Goal: Task Accomplishment & Management: Manage account settings

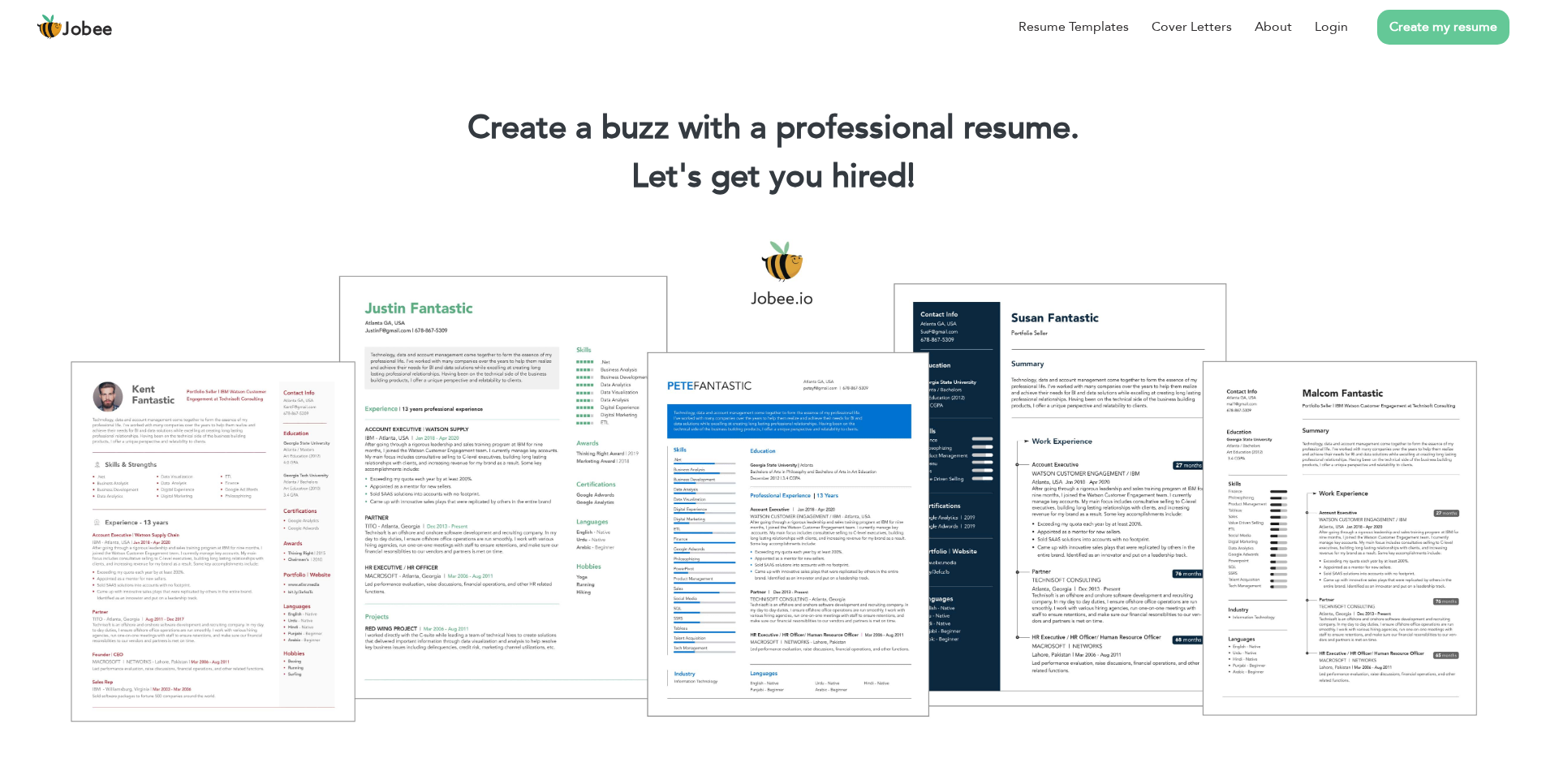
click at [1401, 20] on link "Create my resume" at bounding box center [1443, 27] width 132 height 35
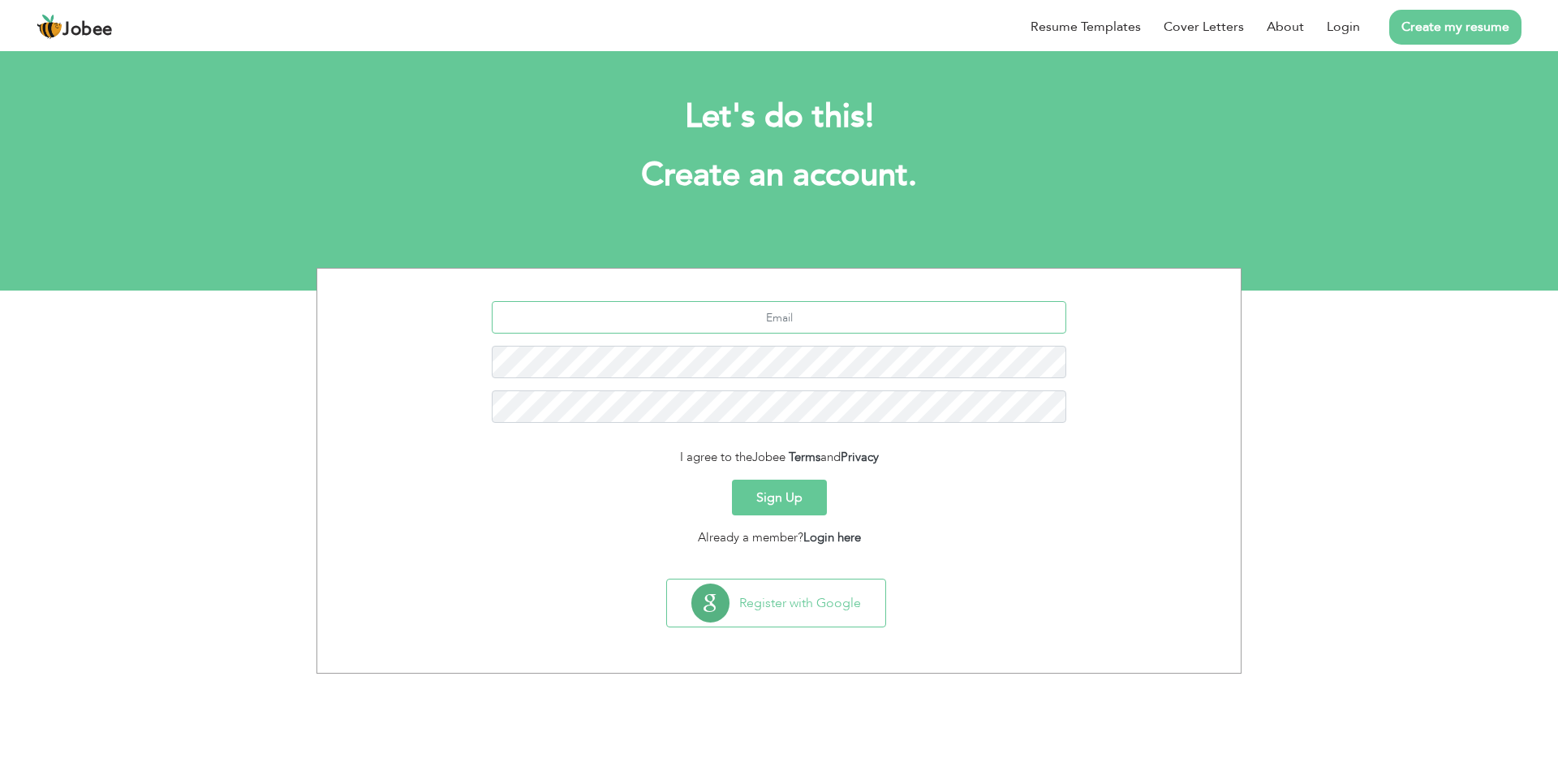
click at [705, 325] on input "text" at bounding box center [779, 317] width 575 height 32
type input "[EMAIL_ADDRESS][DOMAIN_NAME]"
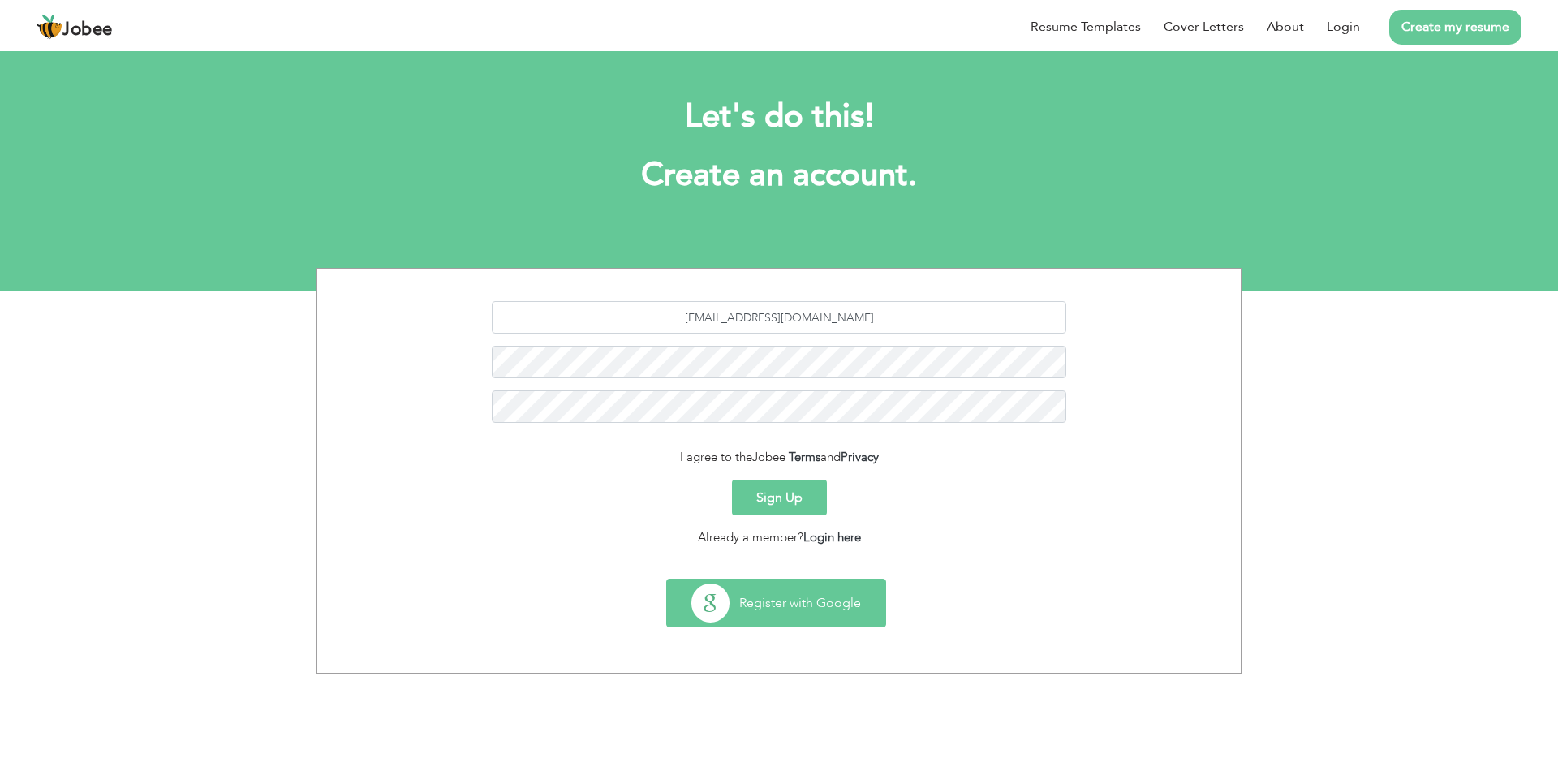
click at [716, 593] on button "Register with Google" at bounding box center [776, 602] width 218 height 47
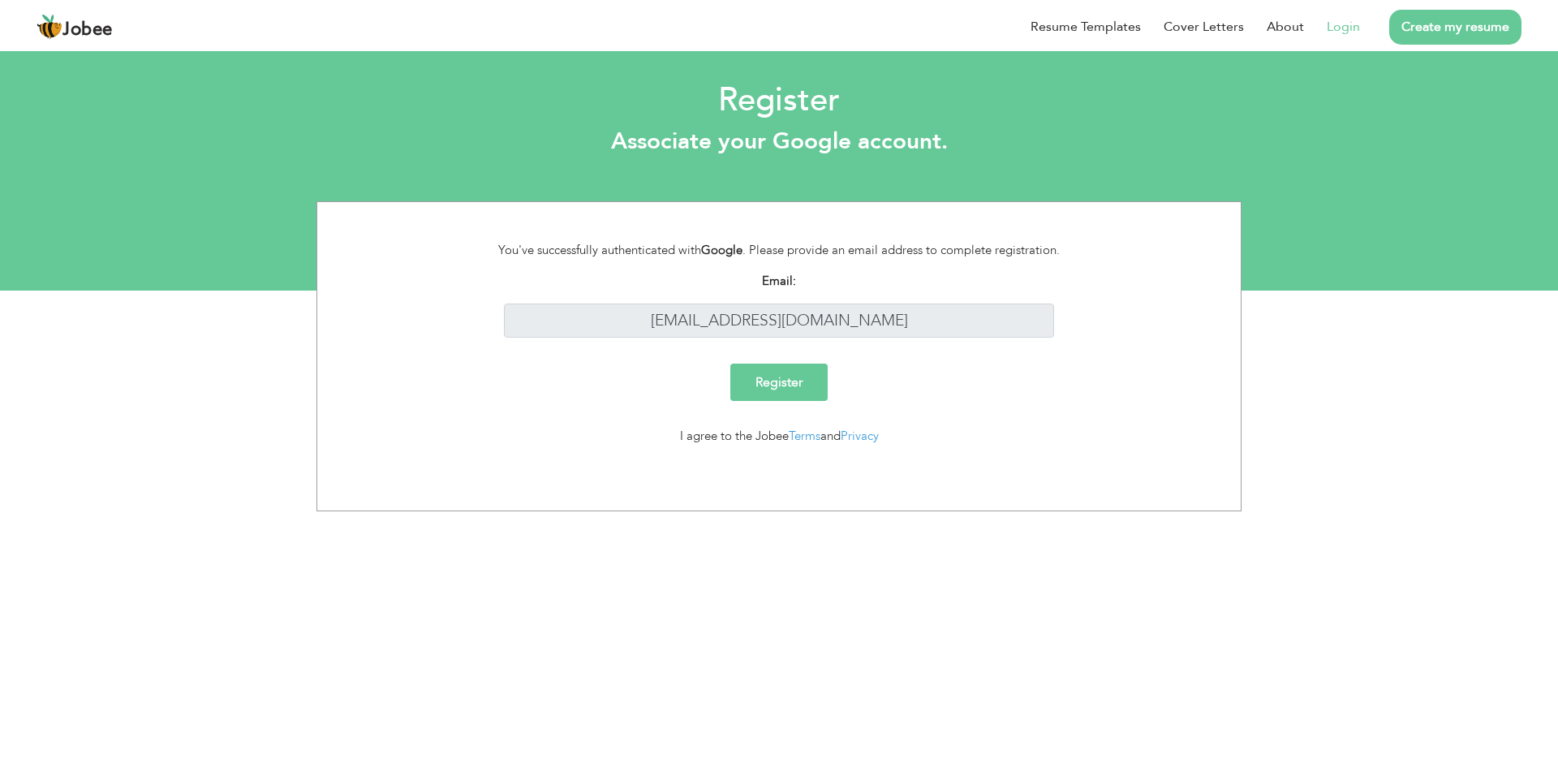
click at [805, 379] on input "Register" at bounding box center [778, 382] width 97 height 37
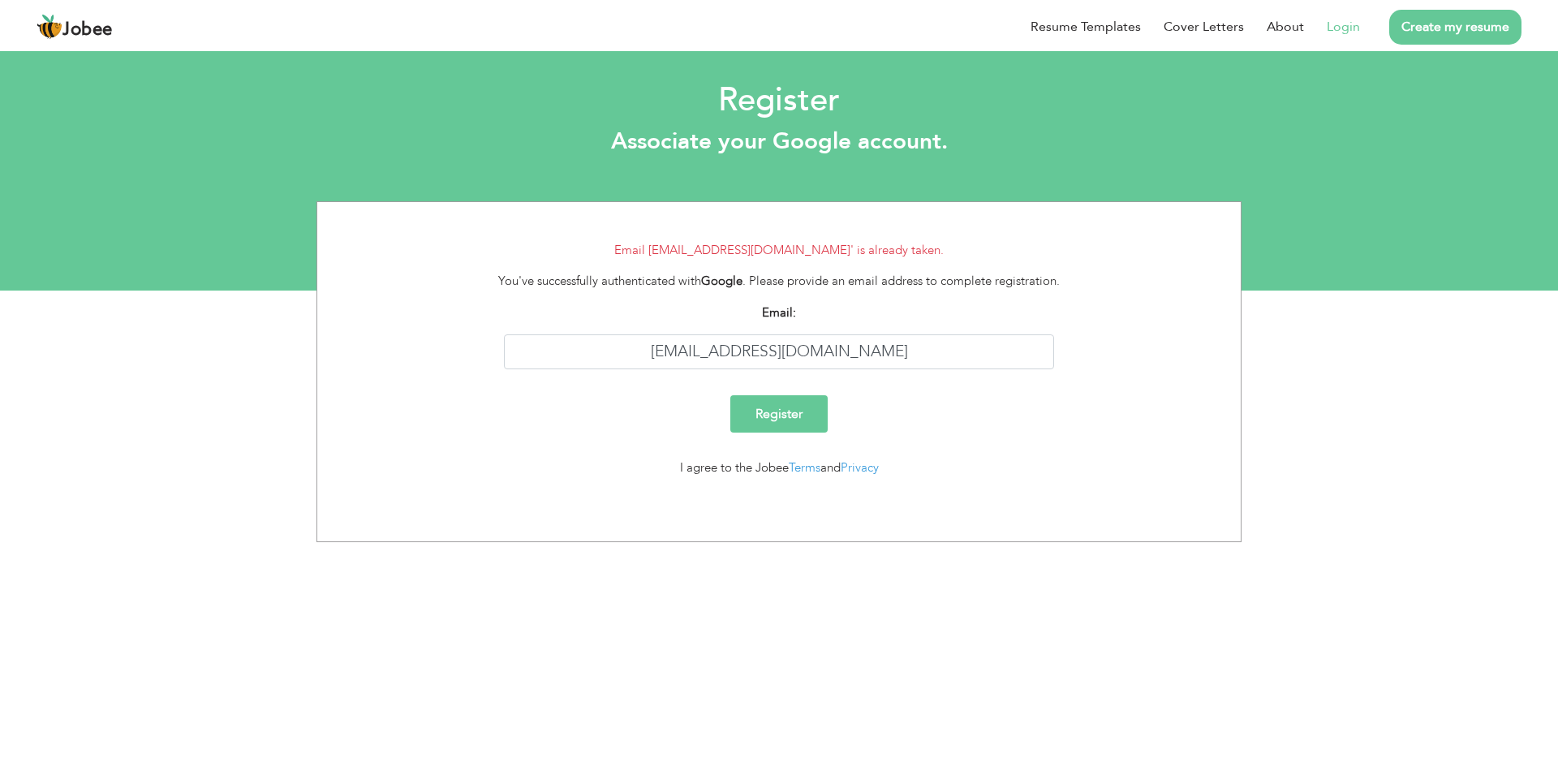
click at [1338, 26] on link "Login" at bounding box center [1343, 26] width 33 height 19
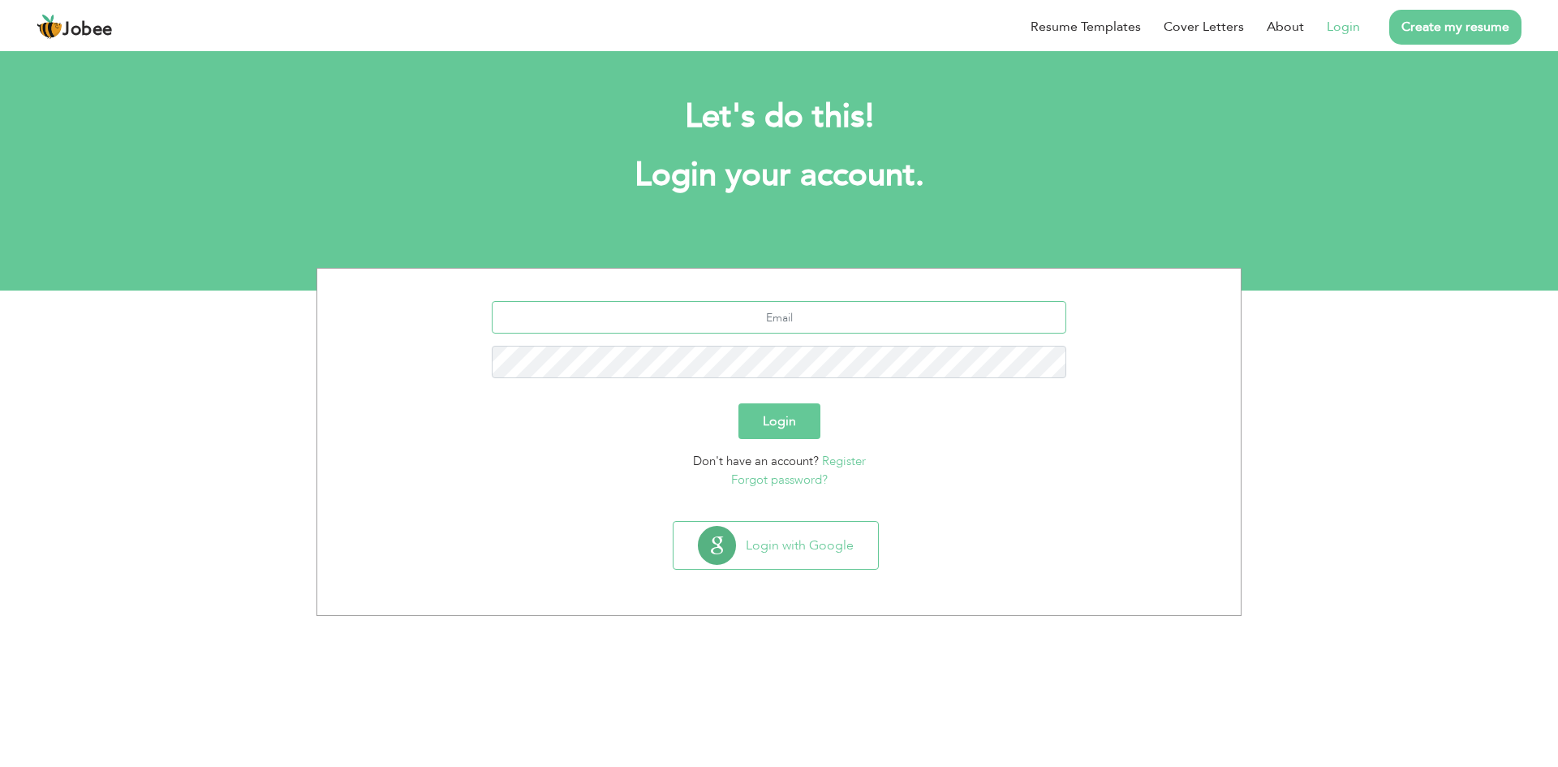
click at [816, 320] on input "text" at bounding box center [779, 317] width 575 height 32
type input "[EMAIL_ADDRESS][DOMAIN_NAME]"
click at [811, 482] on link "Forgot password?" at bounding box center [779, 479] width 97 height 16
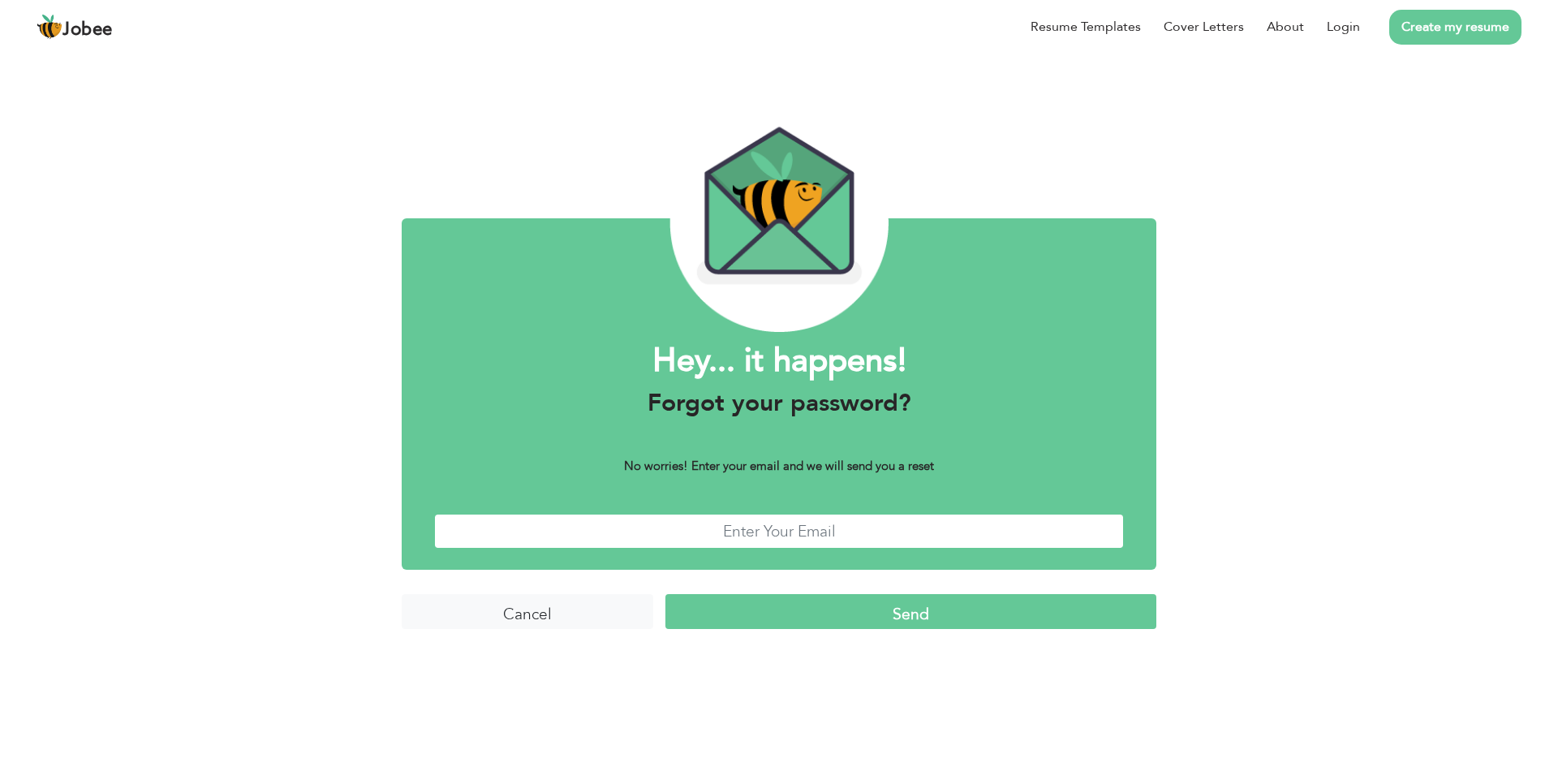
click at [779, 523] on input "text" at bounding box center [779, 531] width 690 height 35
type input "[EMAIL_ADDRESS][DOMAIN_NAME]"
click at [773, 622] on input "Send" at bounding box center [910, 611] width 491 height 35
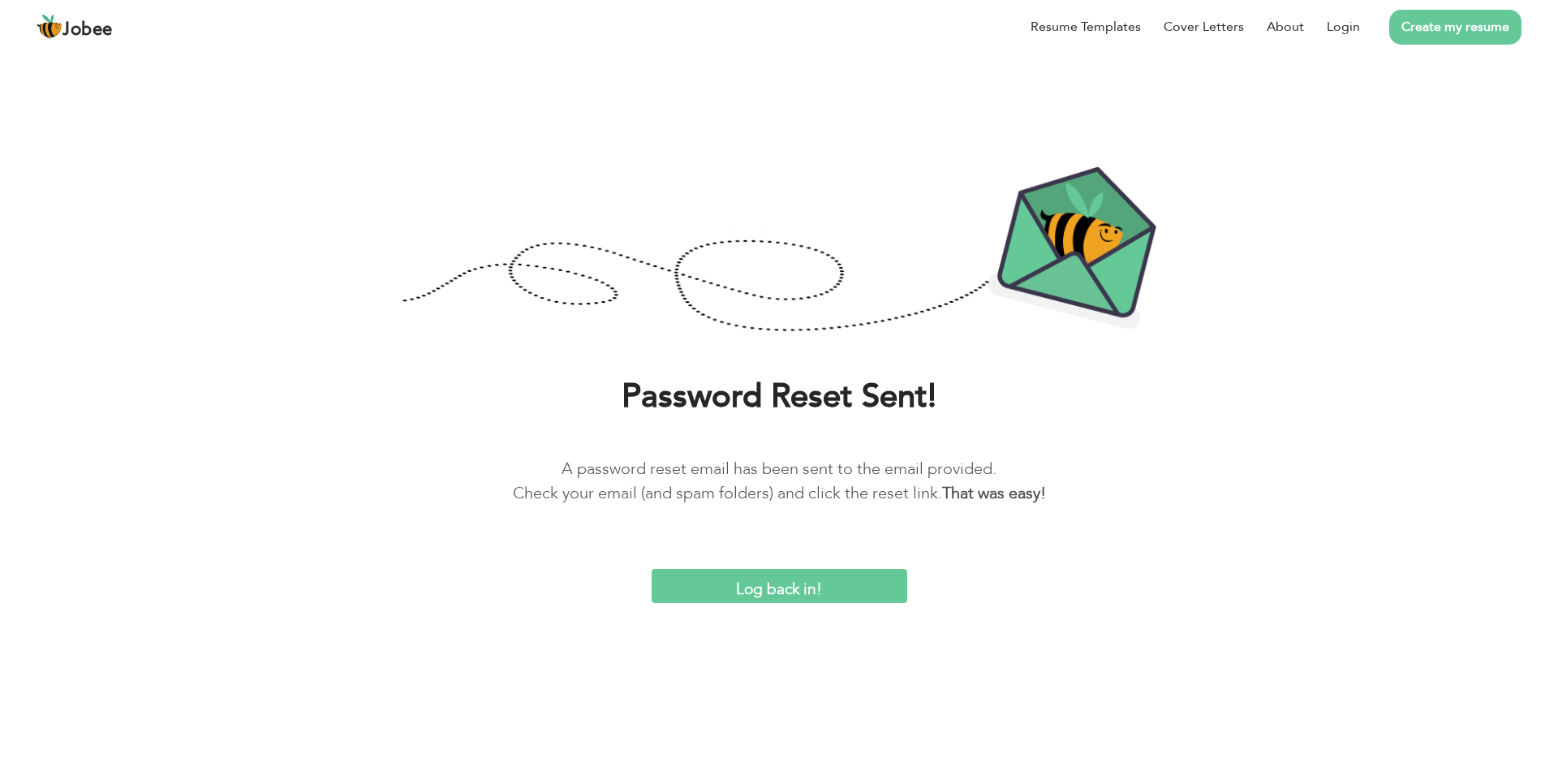
click at [787, 588] on input "Log back in!" at bounding box center [780, 586] width 256 height 35
click at [761, 595] on input "Log back in!" at bounding box center [780, 586] width 256 height 35
click at [1356, 27] on link "Login" at bounding box center [1343, 26] width 33 height 19
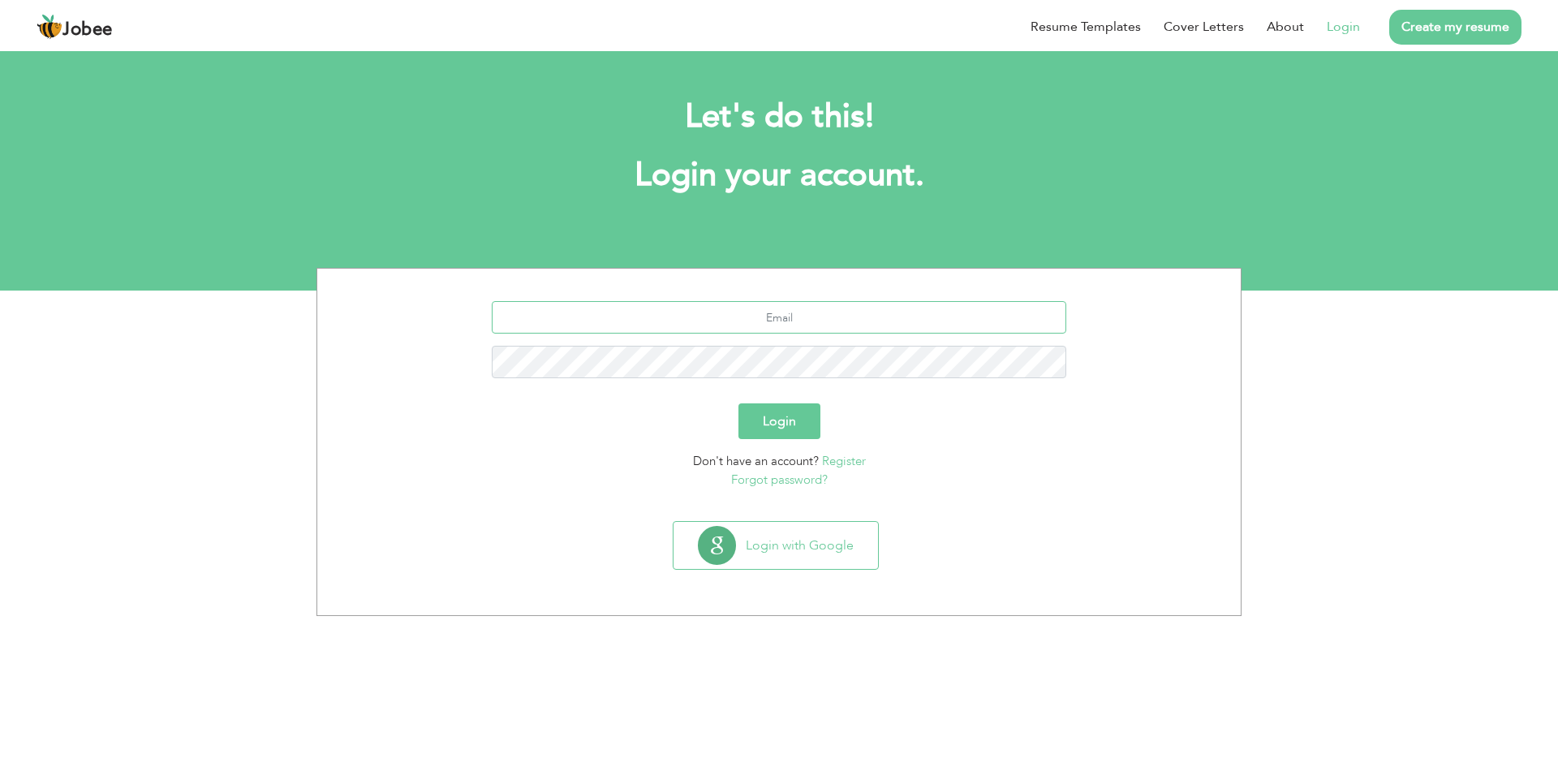
click at [867, 325] on input "text" at bounding box center [779, 317] width 575 height 32
type input "[EMAIL_ADDRESS][DOMAIN_NAME]"
click at [738, 403] on button "Login" at bounding box center [779, 421] width 82 height 36
click at [771, 432] on button "Login" at bounding box center [779, 421] width 82 height 36
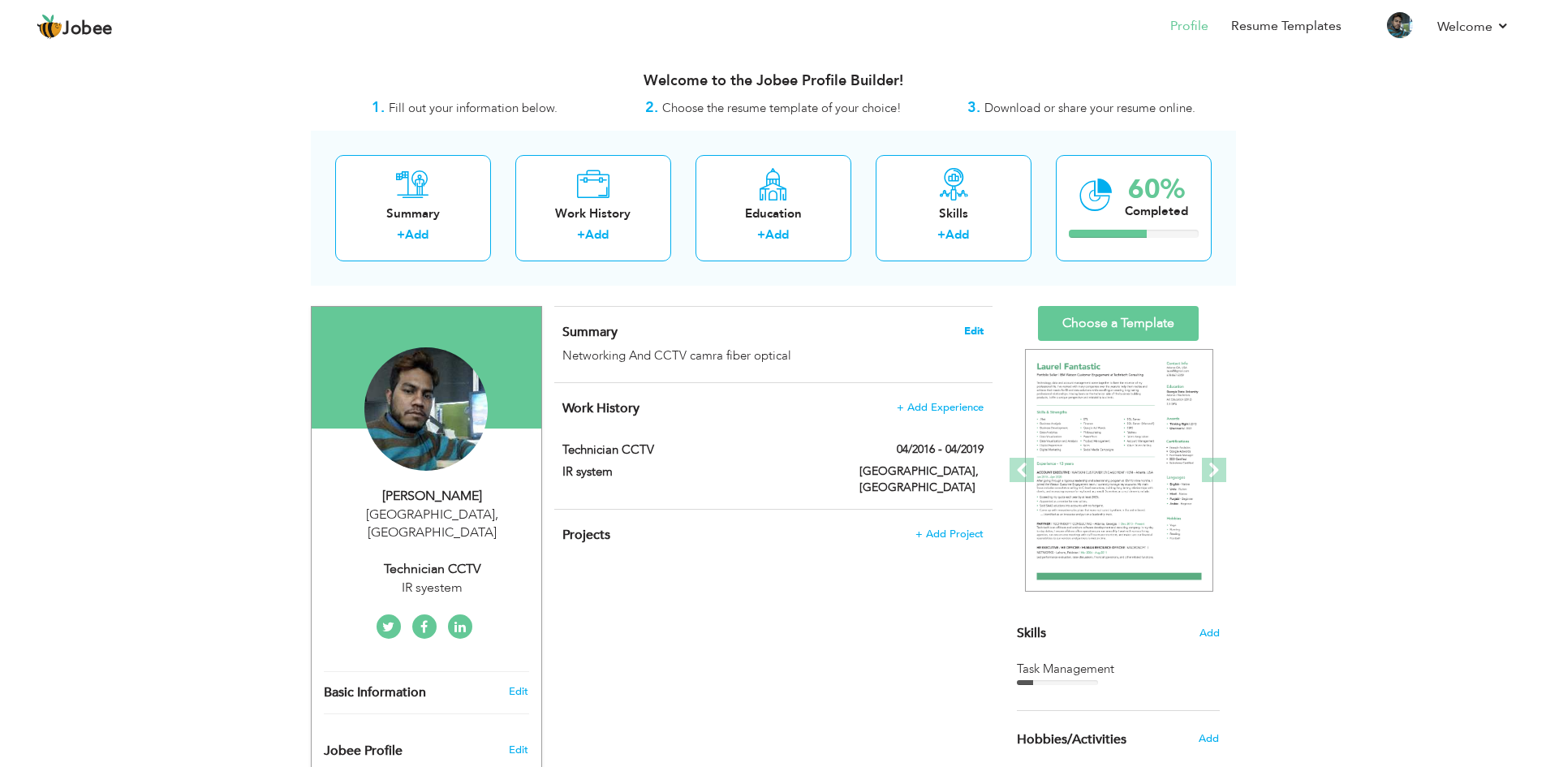
click at [975, 333] on span "Edit" at bounding box center [973, 330] width 19 height 11
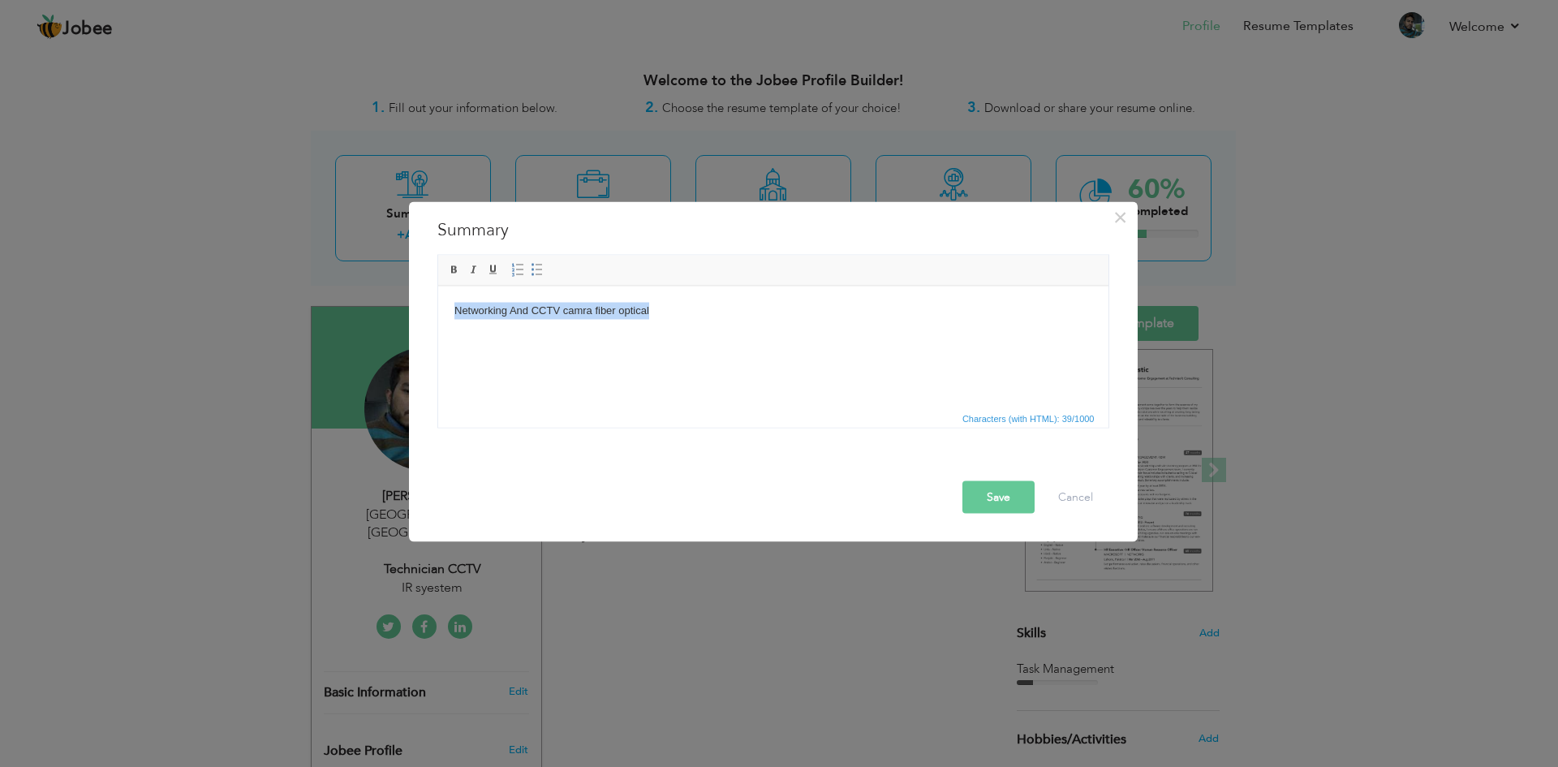
drag, startPoint x: 751, startPoint y: 339, endPoint x: 448, endPoint y: 338, distance: 302.7
click at [448, 335] on html "Networking And CCTV camra fiber optical" at bounding box center [772, 311] width 670 height 50
click at [1075, 492] on button "Cancel" at bounding box center [1075, 496] width 67 height 32
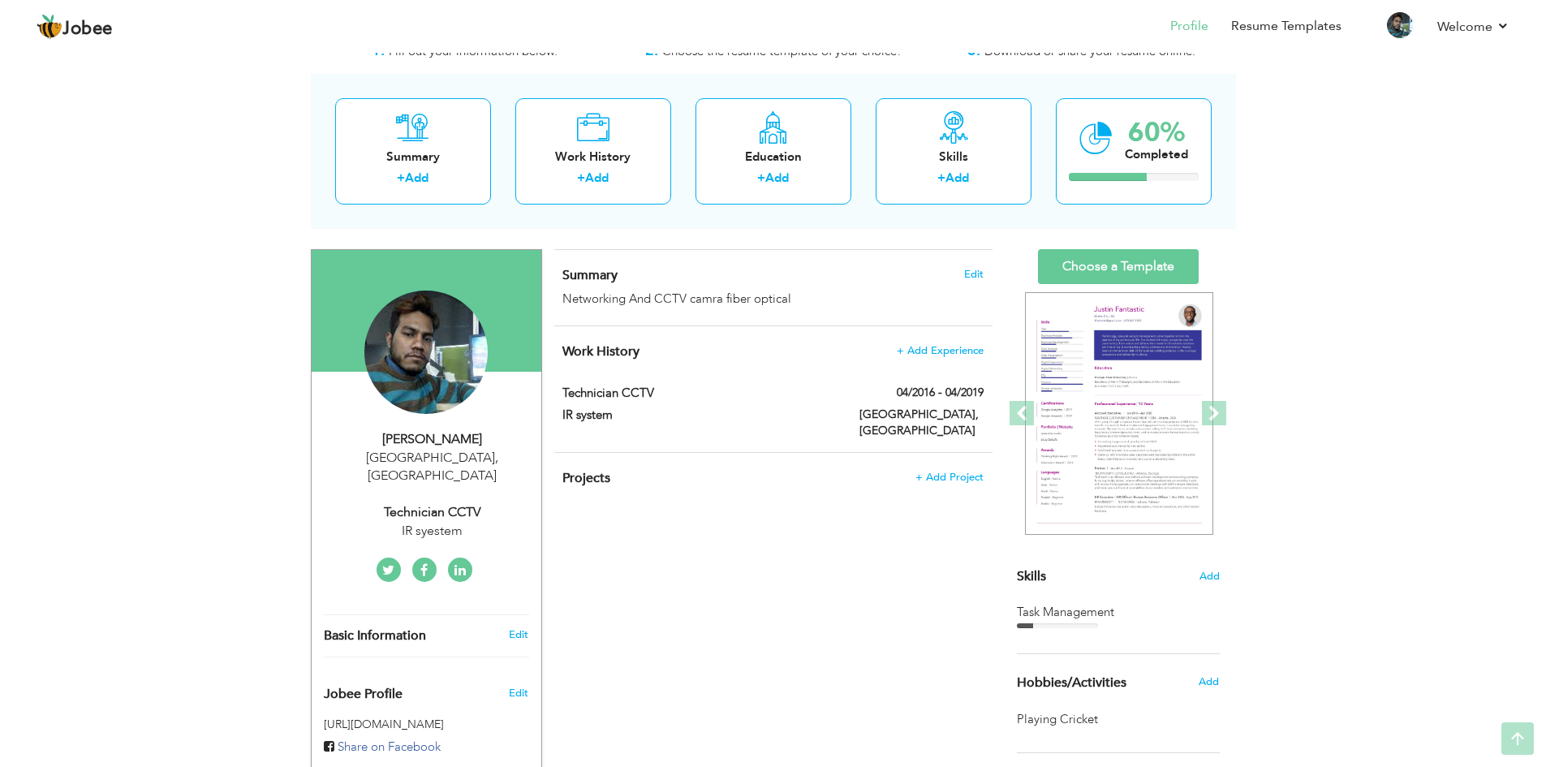
scroll to position [56, 0]
